Goal: Use online tool/utility: Utilize a website feature to perform a specific function

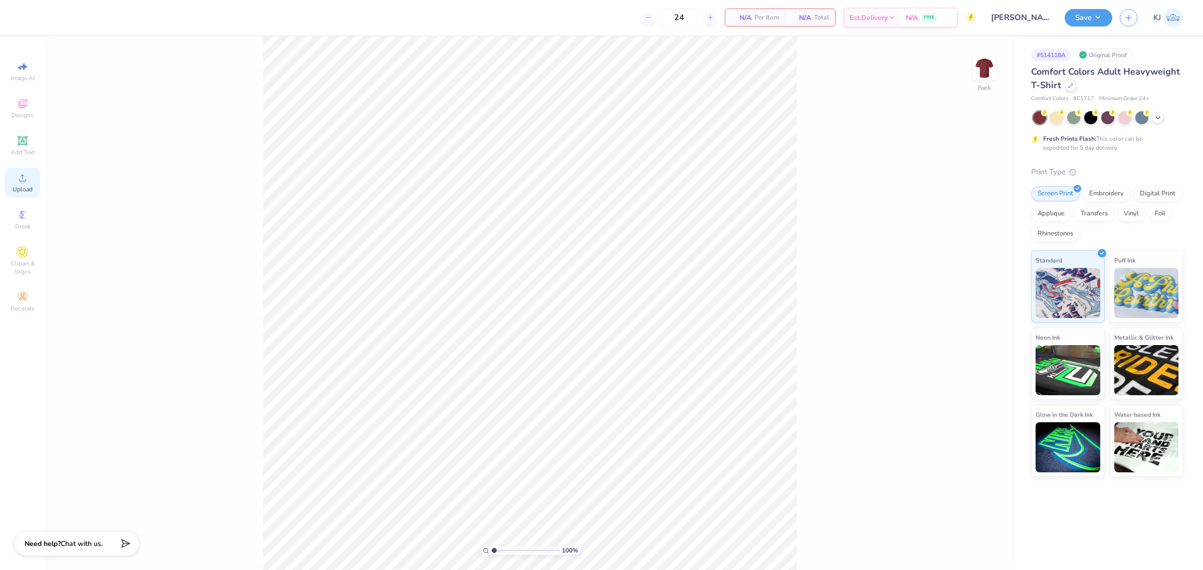
click at [8, 176] on div "Upload" at bounding box center [22, 183] width 35 height 30
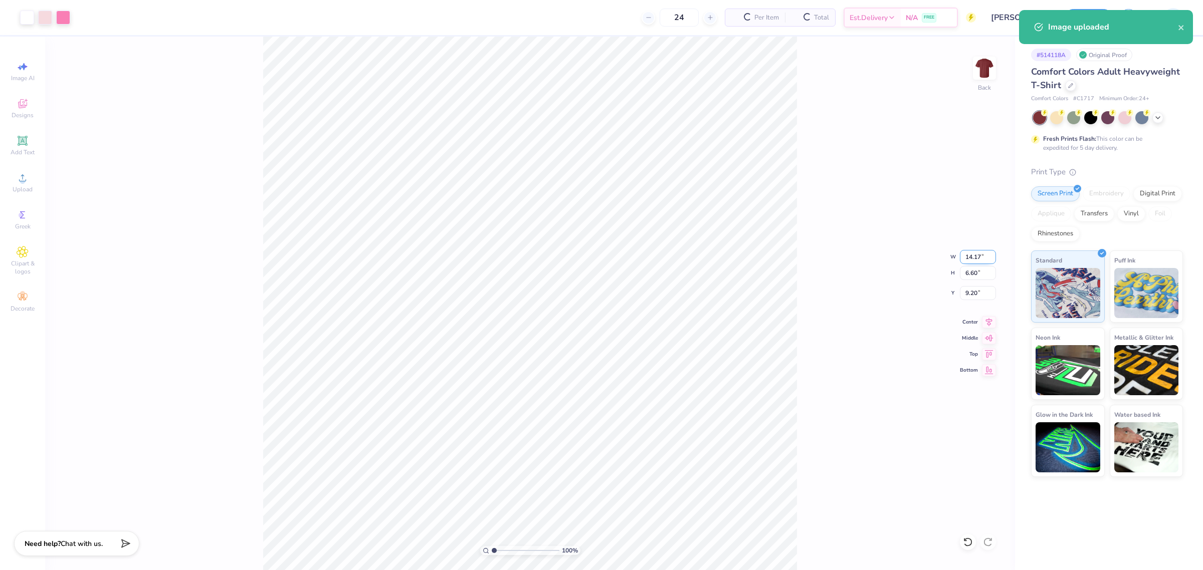
click at [967, 257] on input "14.17" at bounding box center [978, 257] width 36 height 14
type input "11.00"
type input "5.13"
type input "9.94"
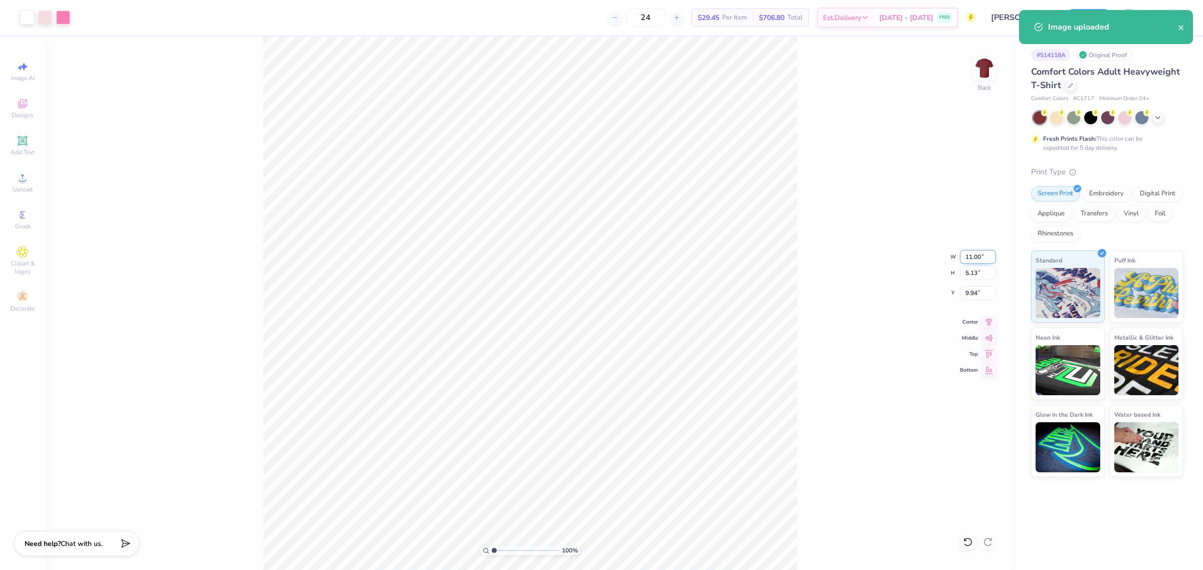
click at [968, 251] on input "11.00" at bounding box center [978, 257] width 36 height 14
type input "10.00"
type input "4.66"
click at [968, 294] on input "10.17" at bounding box center [978, 293] width 36 height 14
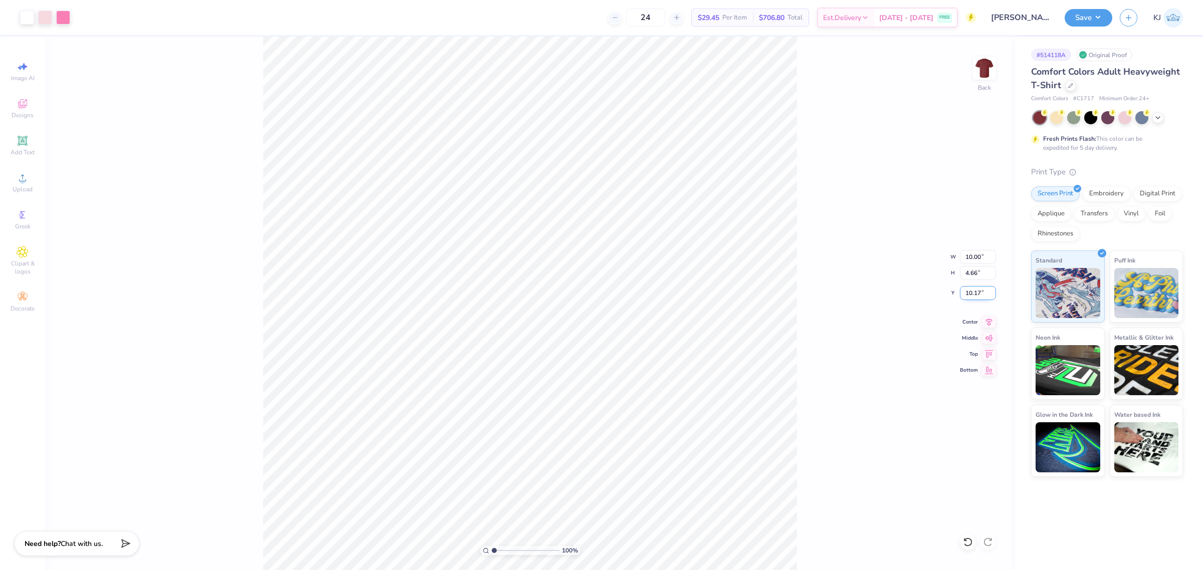
click at [968, 294] on input "10.17" at bounding box center [978, 293] width 36 height 14
type input "3.00"
click at [983, 74] on img at bounding box center [984, 68] width 40 height 40
click at [14, 149] on span "Add Text" at bounding box center [23, 152] width 24 height 8
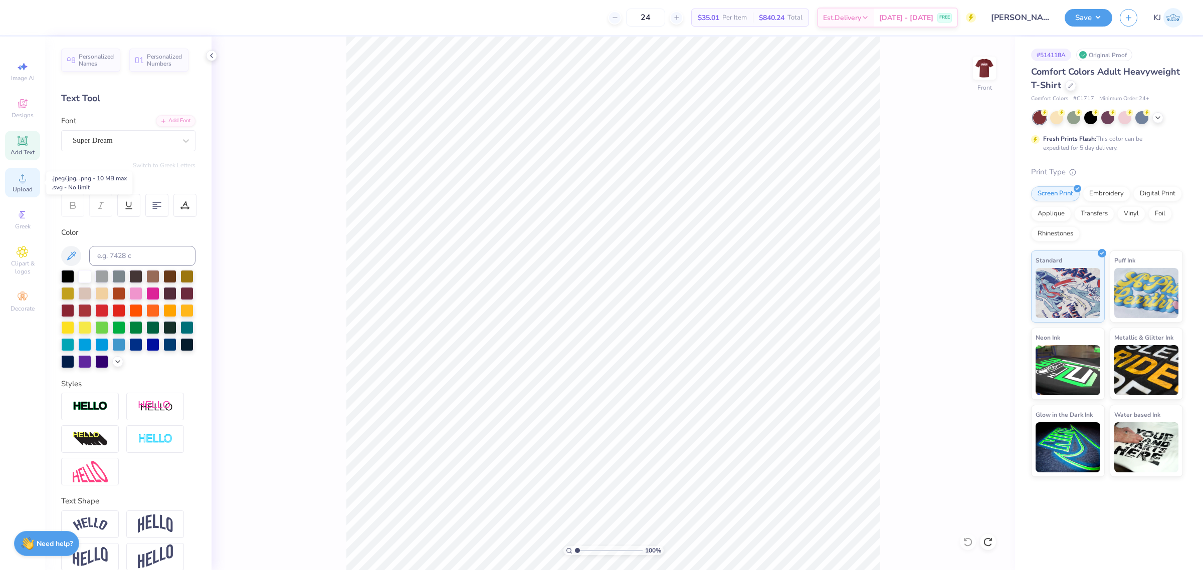
click at [27, 185] on span "Upload" at bounding box center [23, 189] width 20 height 8
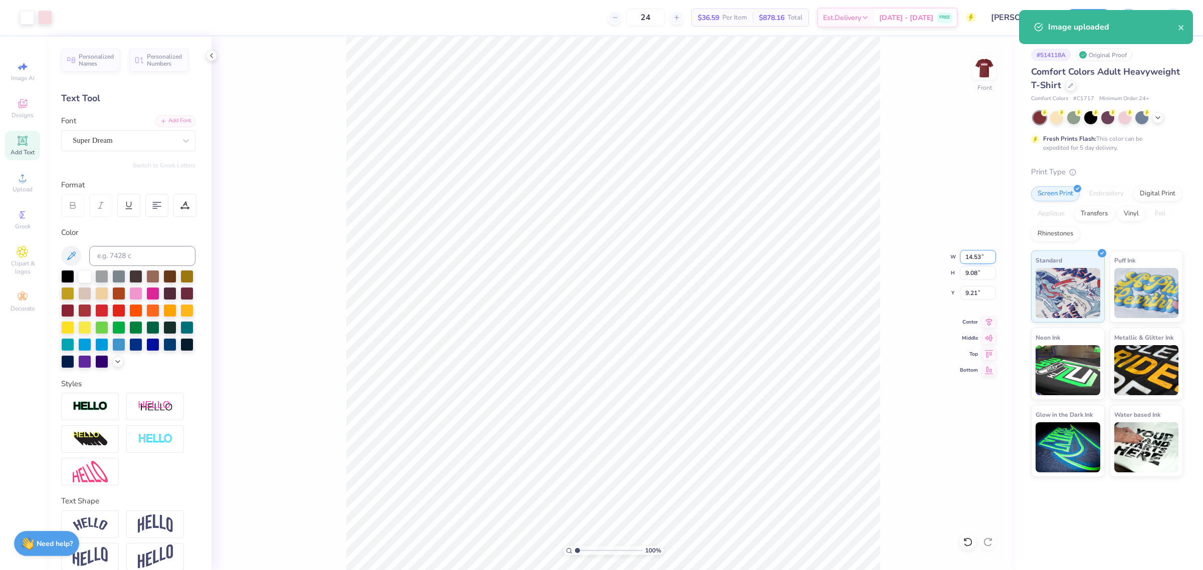
click at [973, 257] on input "14.53" at bounding box center [978, 257] width 36 height 14
type input "11.00"
type input "6.87"
click at [971, 290] on input "10.31" at bounding box center [978, 293] width 36 height 14
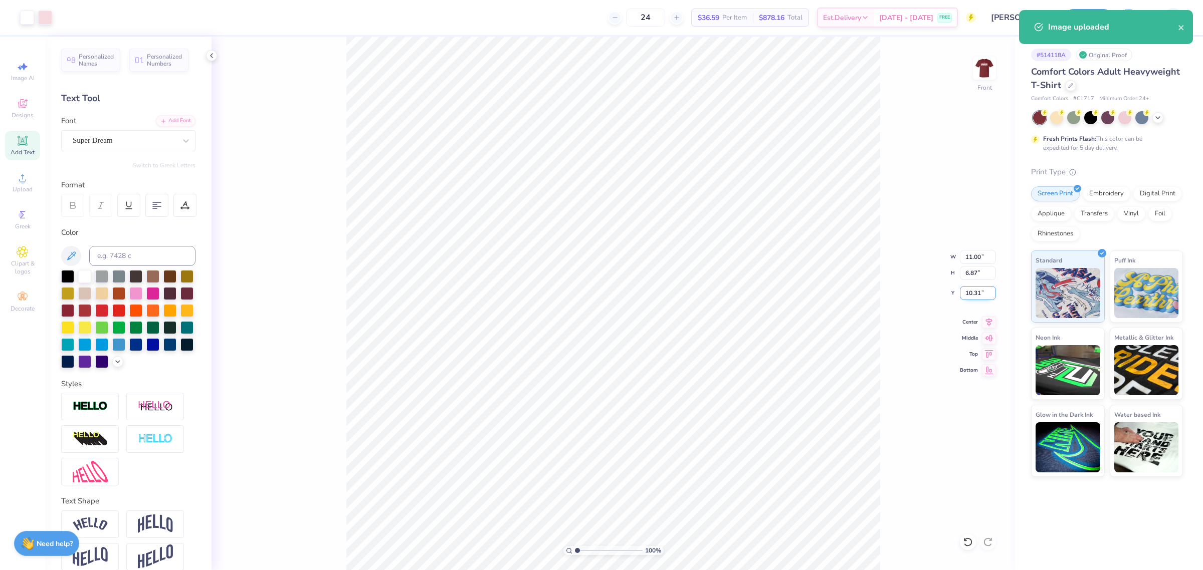
click at [971, 290] on input "10.31" at bounding box center [978, 293] width 36 height 14
type input "3.00"
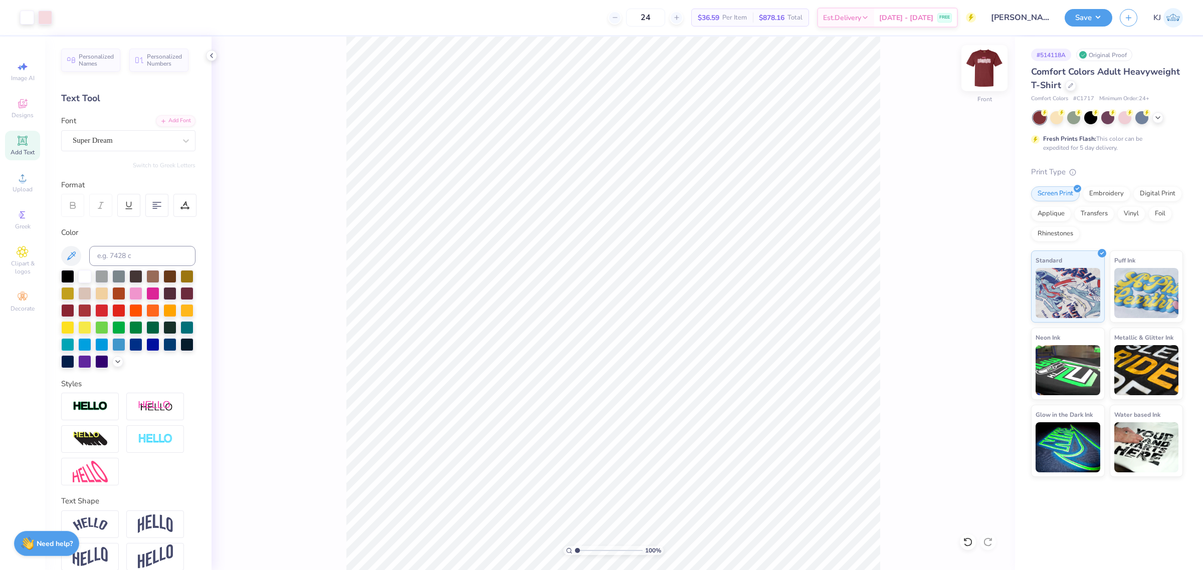
click at [990, 68] on img at bounding box center [984, 68] width 40 height 40
click at [1100, 16] on button "Save" at bounding box center [1088, 17] width 48 height 18
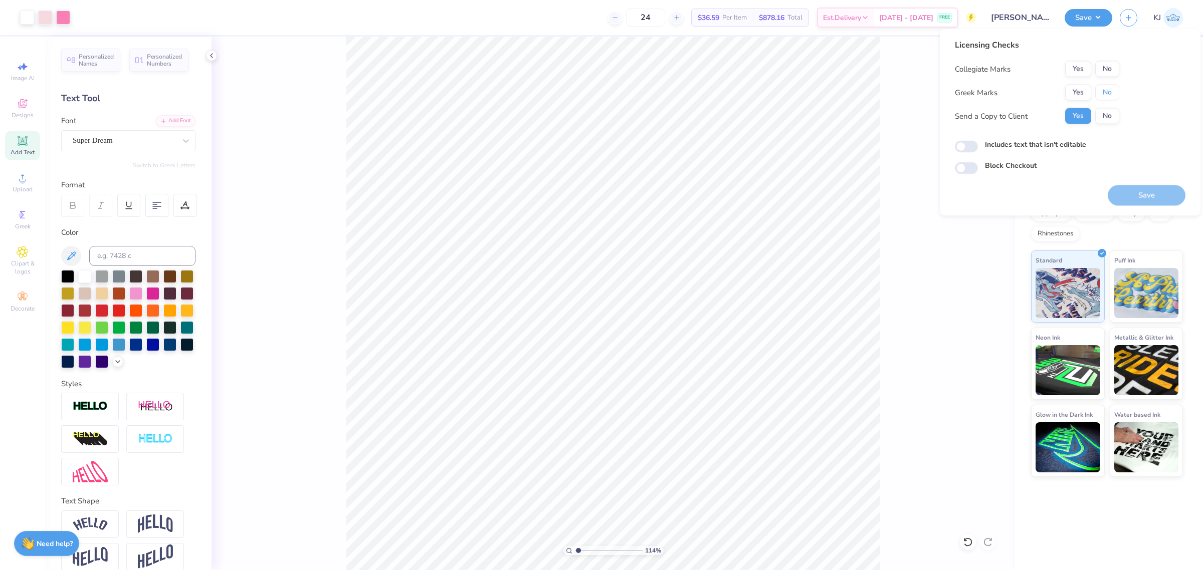
click at [1102, 88] on button "No" at bounding box center [1107, 93] width 24 height 16
click at [1078, 69] on button "Yes" at bounding box center [1078, 69] width 26 height 16
click at [1128, 201] on button "Save" at bounding box center [1147, 195] width 78 height 21
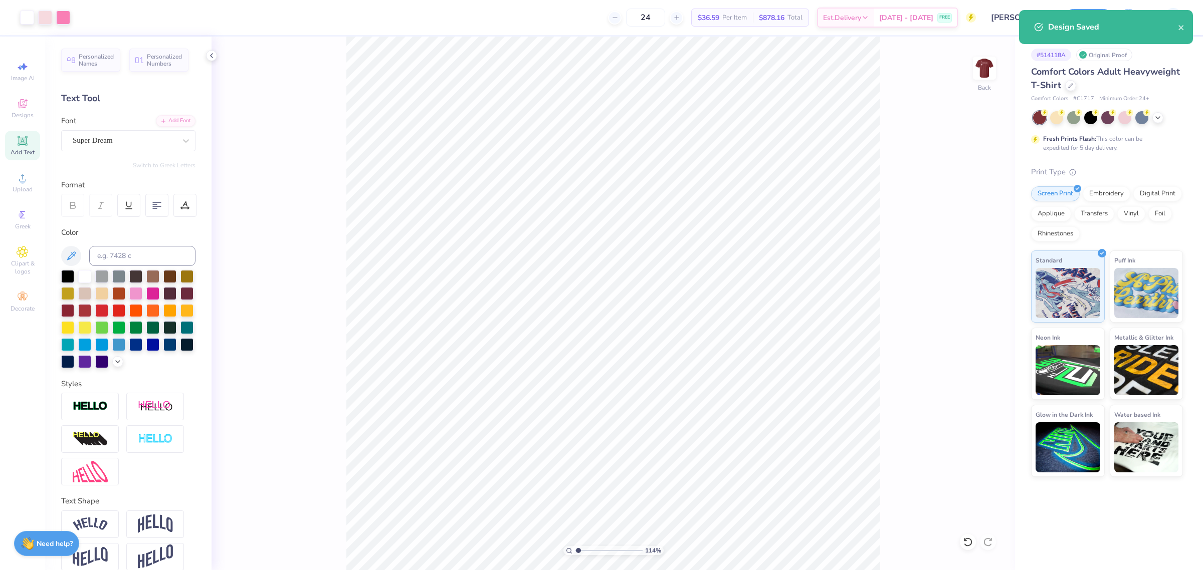
type input "1.14434736227931"
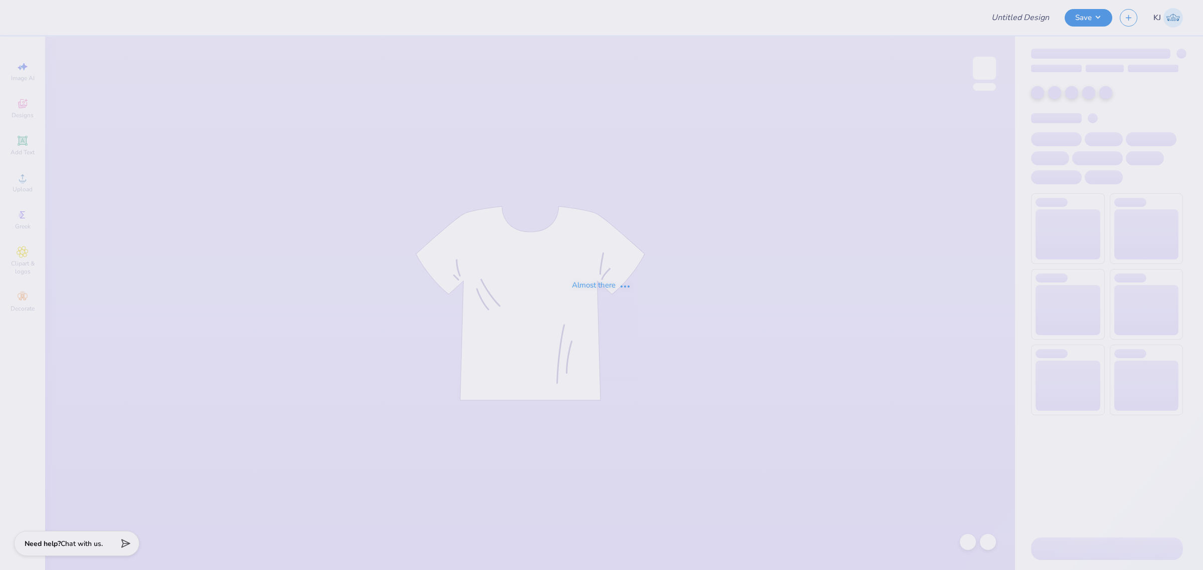
type input "[PERSON_NAME] : [US_STATE][GEOGRAPHIC_DATA]"
type input "club field hockey shirts 2025"
type input "Alison Kacerik : Temple University"
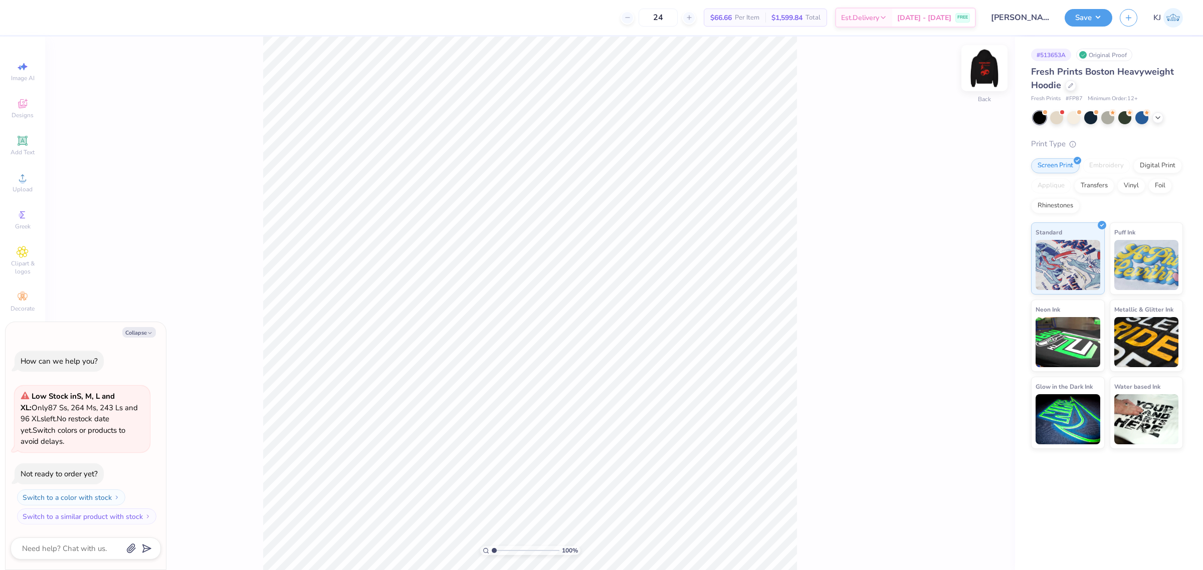
click at [983, 70] on img at bounding box center [984, 68] width 40 height 40
type textarea "x"
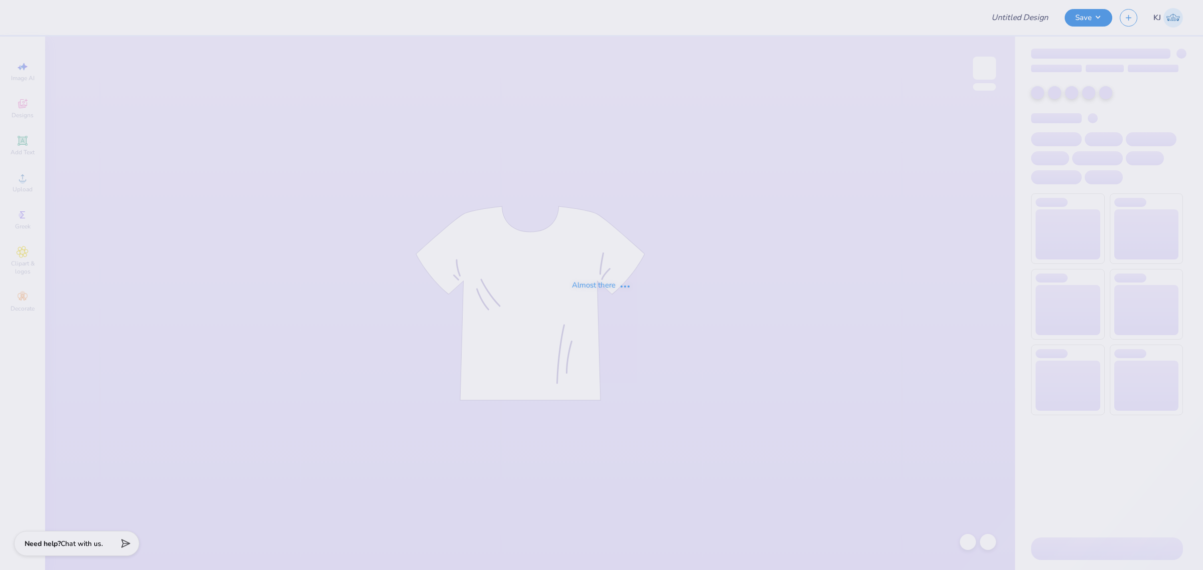
type input "Abigail Stapleton : Iowa State University"
type input "Homecoming Shirts for TTO"
type input "[PERSON_NAME] : [GEOGRAPHIC_DATA]"
